Goal: Find contact information: Obtain details needed to contact an individual or organization

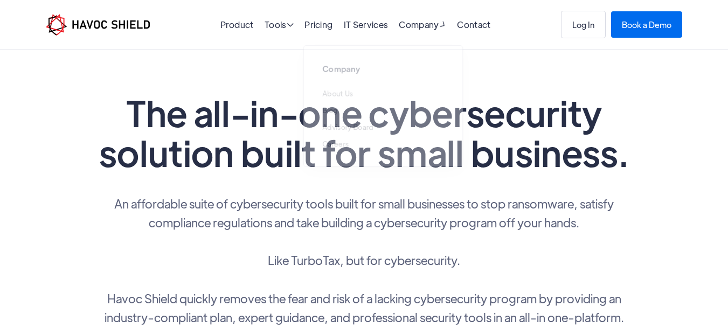
click at [120, 125] on h1 "The all-in-one cybersecurity solution built for small business." at bounding box center [364, 133] width 539 height 80
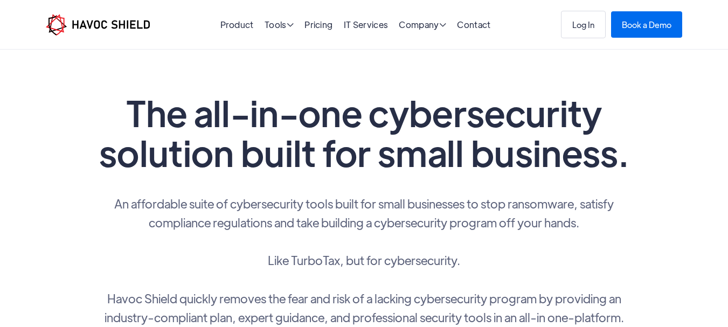
click at [487, 15] on div "Product Tools  Tools Endpoint Threat Protection NEW Cyber Awareness Training N…" at bounding box center [364, 24] width 637 height 27
click at [480, 16] on div "Product Tools  Tools Endpoint Threat Protection NEW Cyber Awareness Training N…" at bounding box center [364, 24] width 637 height 27
click at [479, 22] on link "Contact" at bounding box center [473, 24] width 33 height 11
